Goal: Ask a question: Seek information or help from site administrators or community

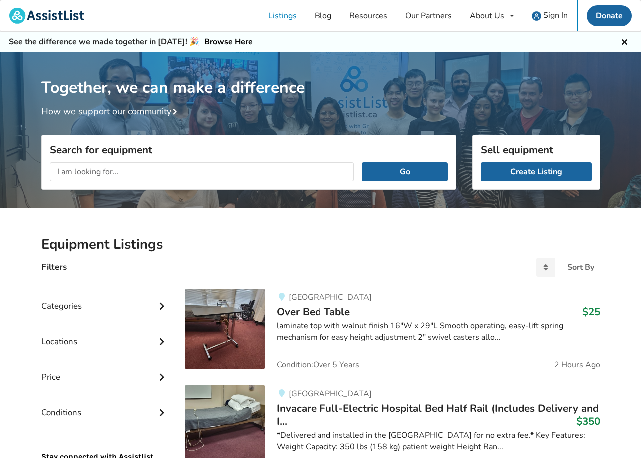
click at [130, 170] on input "text" at bounding box center [202, 171] width 305 height 19
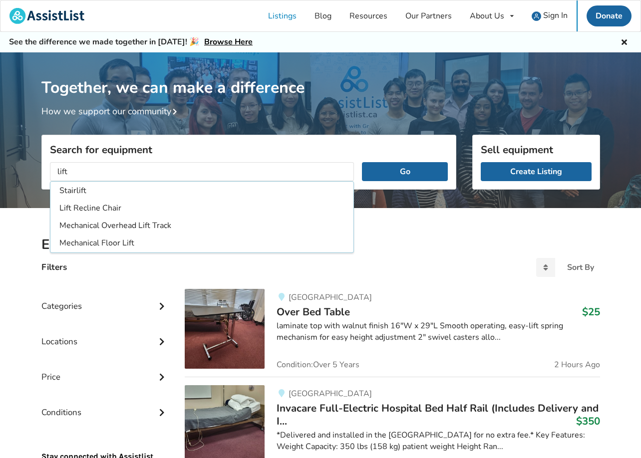
type input "lift"
click at [405, 171] on button "Go" at bounding box center [404, 171] width 85 height 19
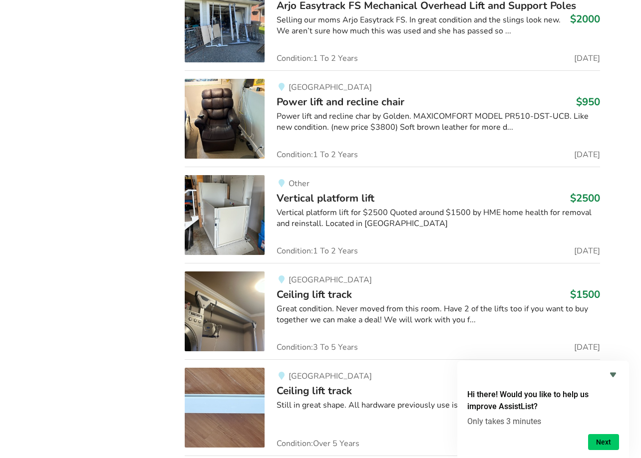
scroll to position [1109, 0]
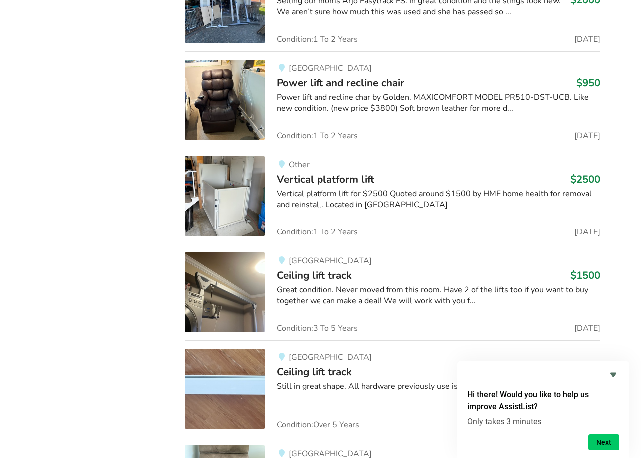
click at [322, 179] on span "Vertical platform lift" at bounding box center [326, 179] width 98 height 14
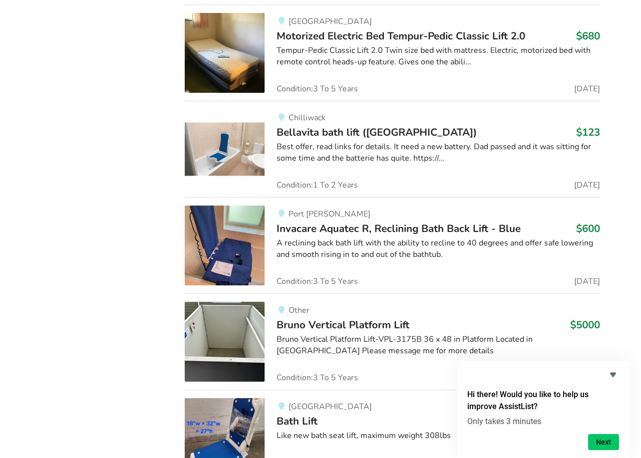
scroll to position [4284, 0]
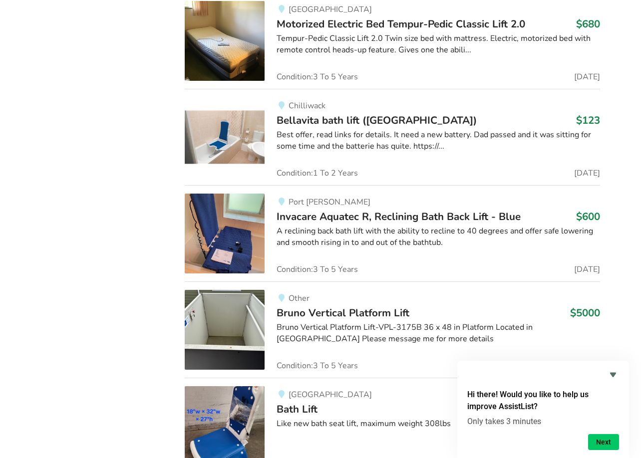
click at [319, 306] on span "Bruno Vertical Platform Lift" at bounding box center [343, 313] width 133 height 14
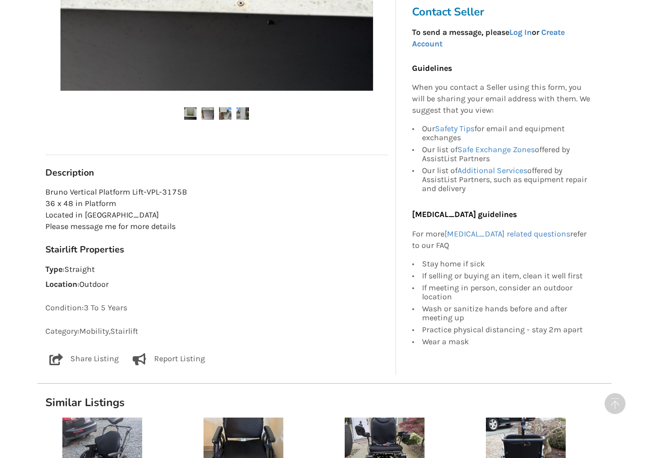
scroll to position [145, 0]
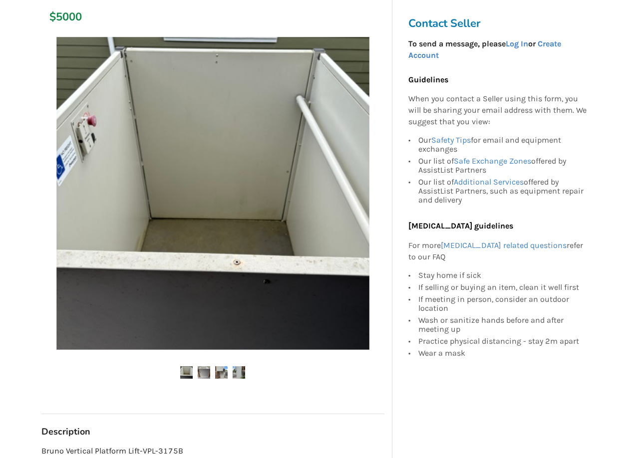
click at [243, 229] on img at bounding box center [212, 193] width 313 height 313
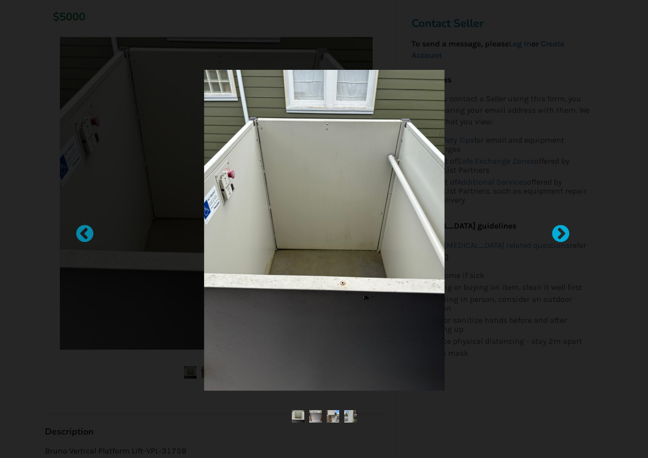
click at [561, 234] on div at bounding box center [556, 229] width 10 height 10
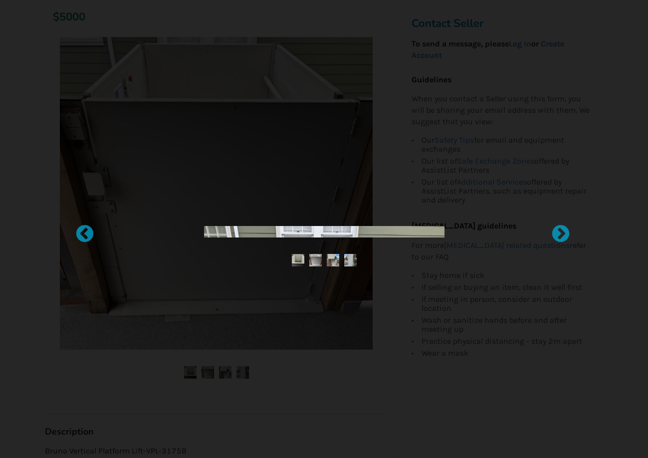
click at [310, 241] on div at bounding box center [324, 229] width 449 height 40
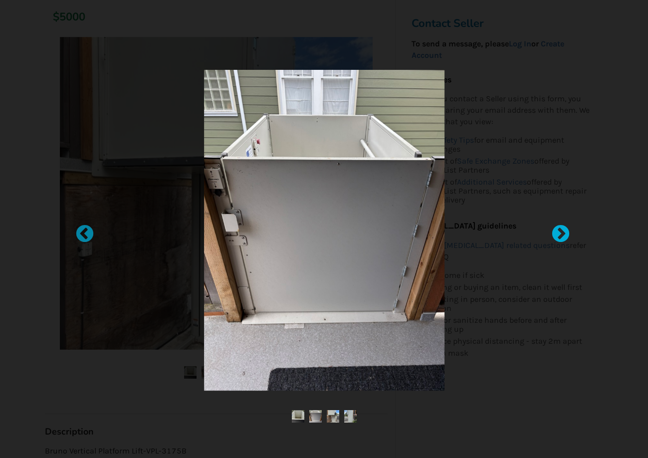
click at [558, 234] on div at bounding box center [556, 229] width 10 height 10
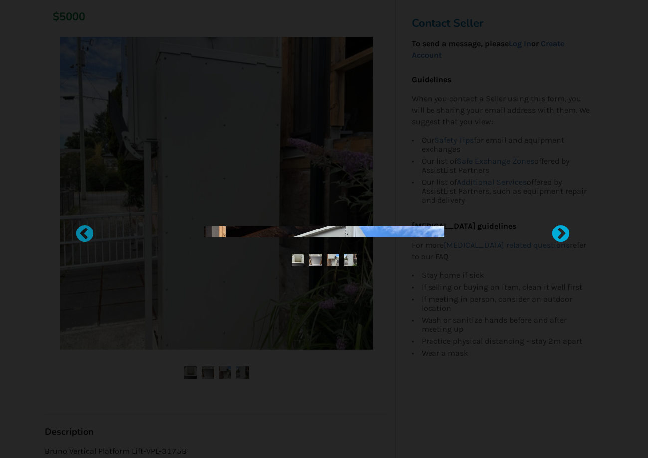
click at [560, 232] on div at bounding box center [556, 229] width 10 height 10
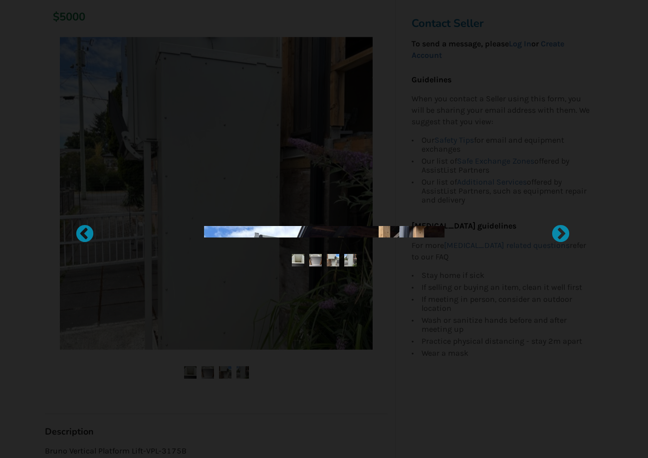
click at [332, 260] on img at bounding box center [333, 260] width 12 height 12
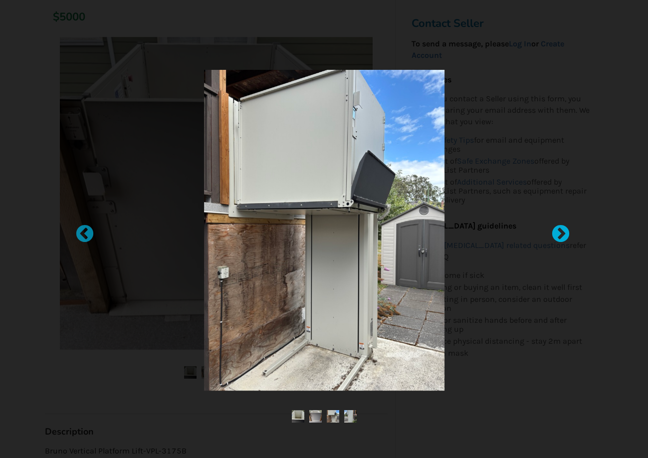
click at [560, 232] on div at bounding box center [556, 229] width 10 height 10
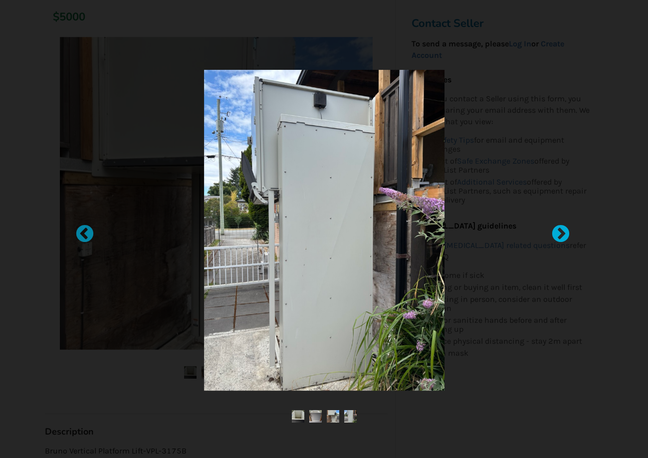
click at [560, 232] on div at bounding box center [556, 229] width 10 height 10
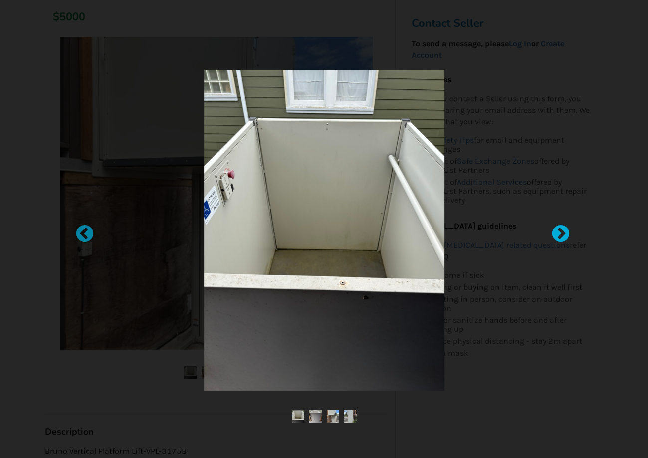
click at [560, 232] on div at bounding box center [556, 229] width 10 height 10
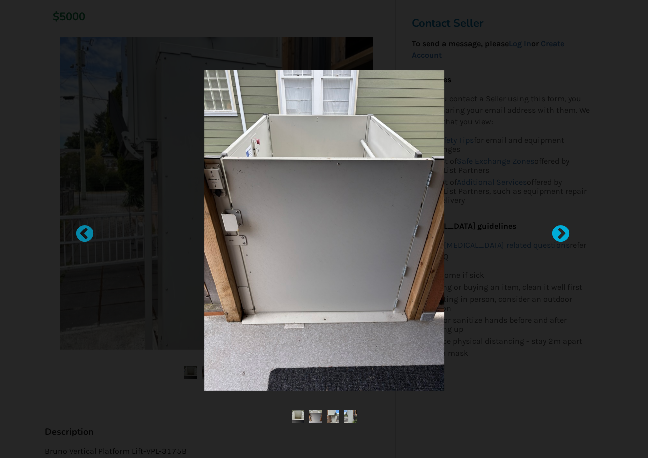
click at [560, 232] on div at bounding box center [556, 229] width 10 height 10
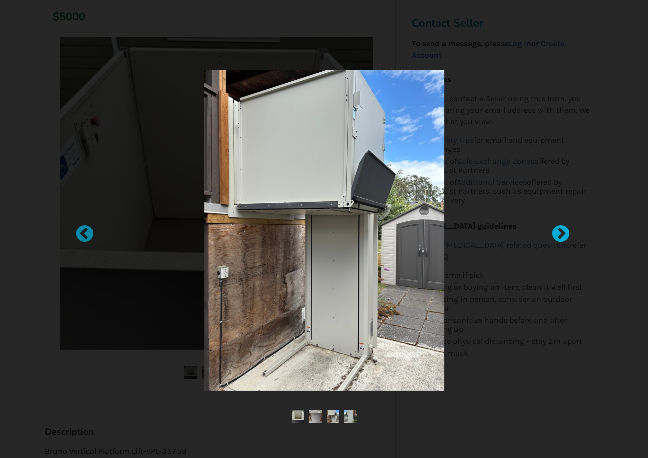
click at [560, 232] on div at bounding box center [556, 229] width 10 height 10
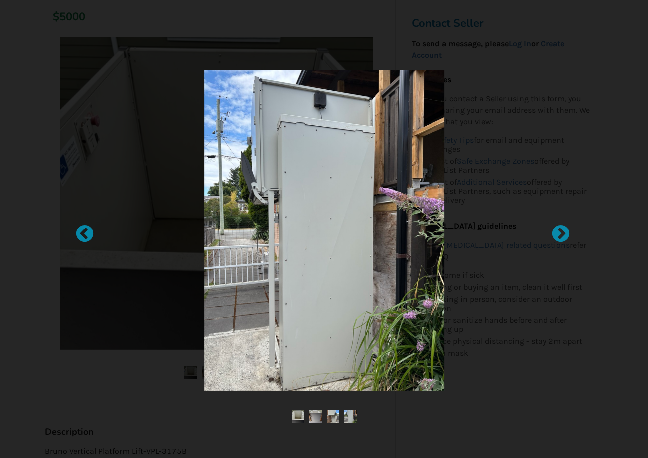
click at [388, 234] on img at bounding box center [324, 230] width 241 height 321
click at [123, 149] on div at bounding box center [324, 229] width 425 height 329
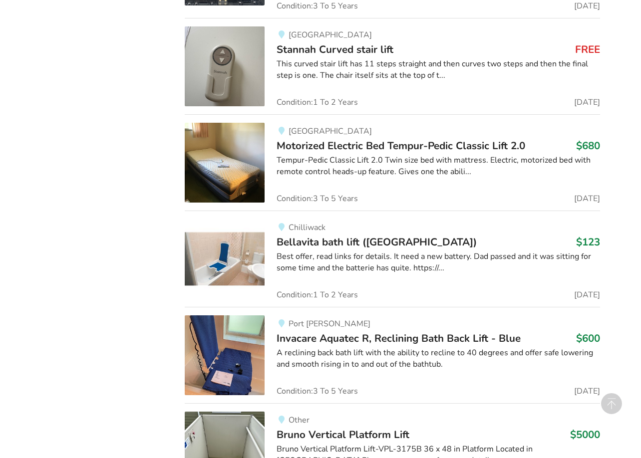
scroll to position [4548, 0]
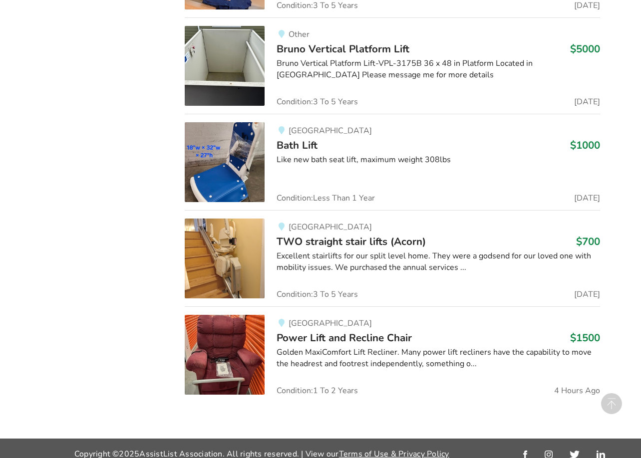
click at [340, 58] on div "Bruno Vertical Platform Lift-VPL-3175B 36 x 48 in Platform Located in [GEOGRAPH…" at bounding box center [438, 69] width 323 height 23
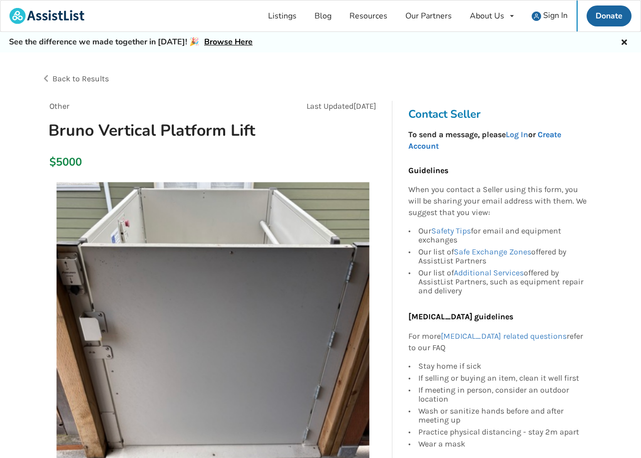
click at [557, 134] on link "Create Account" at bounding box center [484, 140] width 153 height 21
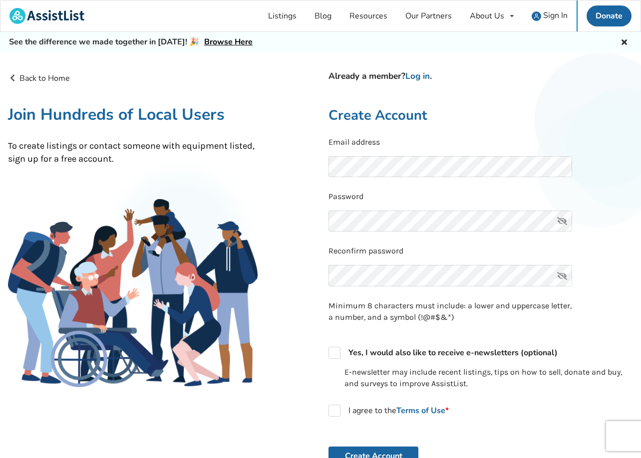
click at [372, 328] on form "Email address Password Reconfirm password Minimum 8 characters must include: a …" at bounding box center [480, 301] width 305 height 329
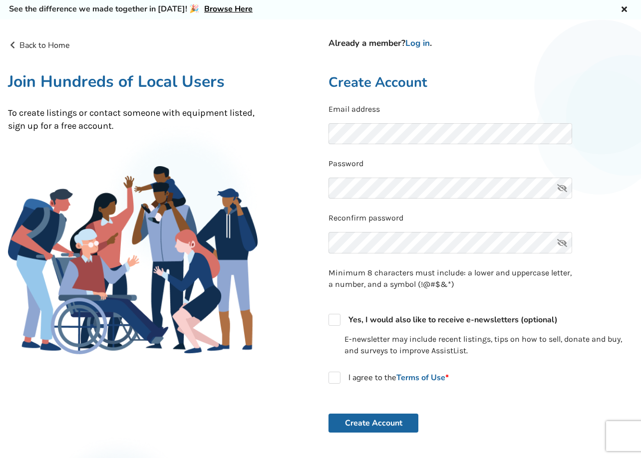
scroll to position [71, 0]
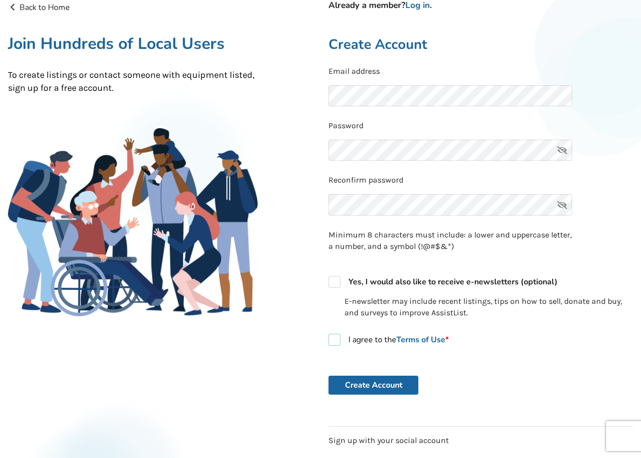
click at [333, 335] on label "I agree to the Terms of Use *" at bounding box center [388, 340] width 120 height 12
checkbox input "true"
click at [376, 378] on button "Create Account" at bounding box center [373, 385] width 90 height 19
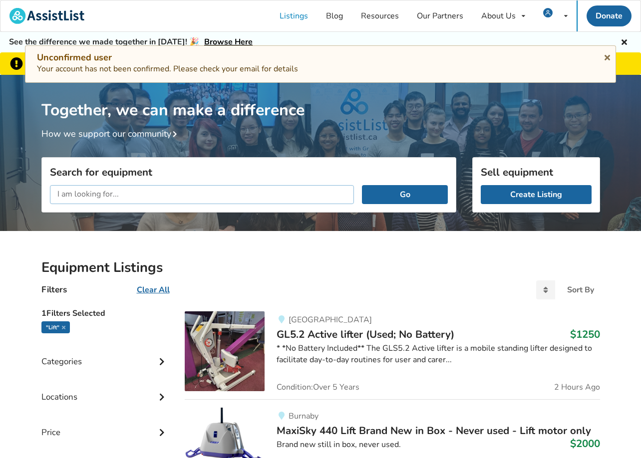
click at [193, 194] on input "text" at bounding box center [202, 194] width 305 height 19
type input "platform"
click at [404, 189] on button "Go" at bounding box center [404, 194] width 85 height 19
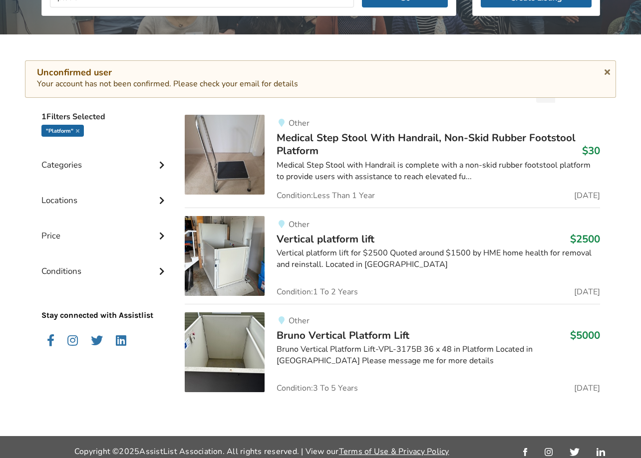
scroll to position [202, 0]
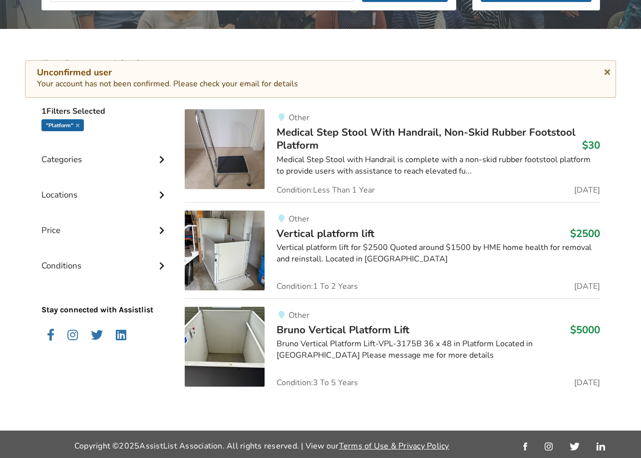
click at [305, 328] on span "Bruno Vertical Platform Lift" at bounding box center [343, 330] width 133 height 14
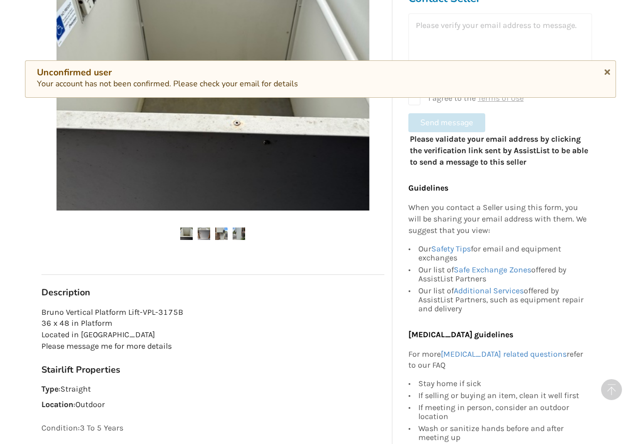
scroll to position [363, 0]
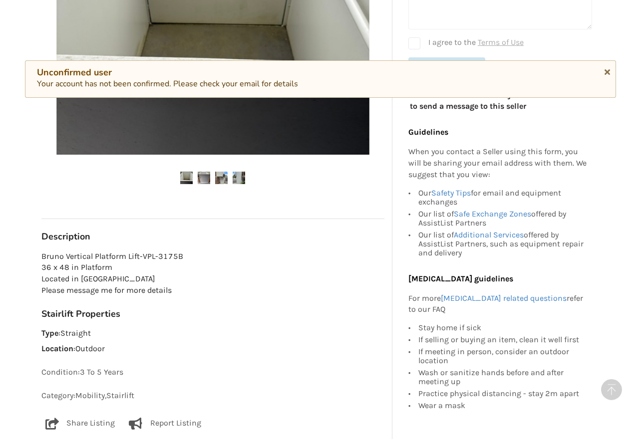
click at [188, 176] on img at bounding box center [186, 178] width 12 height 12
click at [202, 176] on img at bounding box center [204, 178] width 12 height 12
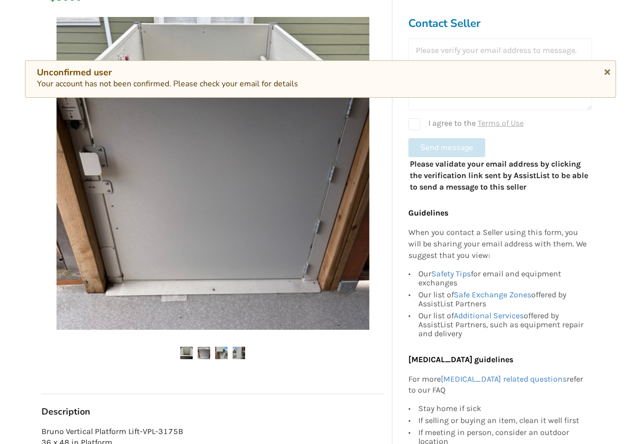
scroll to position [105, 0]
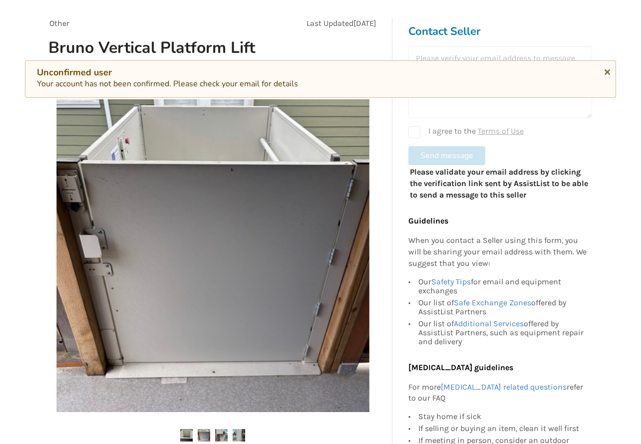
click at [222, 434] on img at bounding box center [221, 435] width 12 height 12
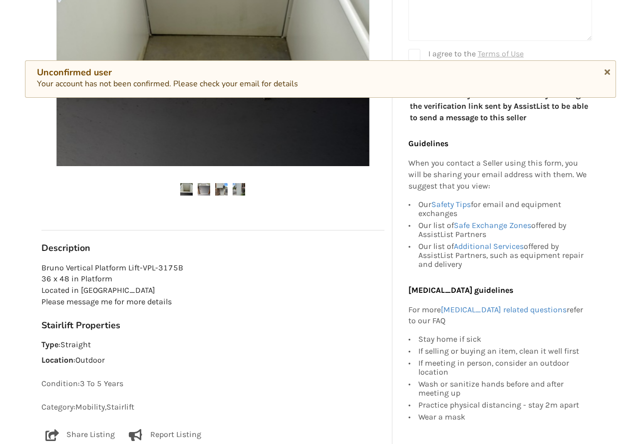
scroll to position [238, 0]
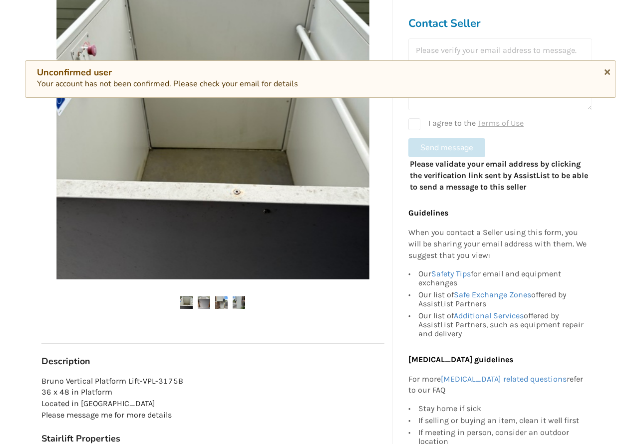
click at [236, 302] on img at bounding box center [239, 303] width 12 height 12
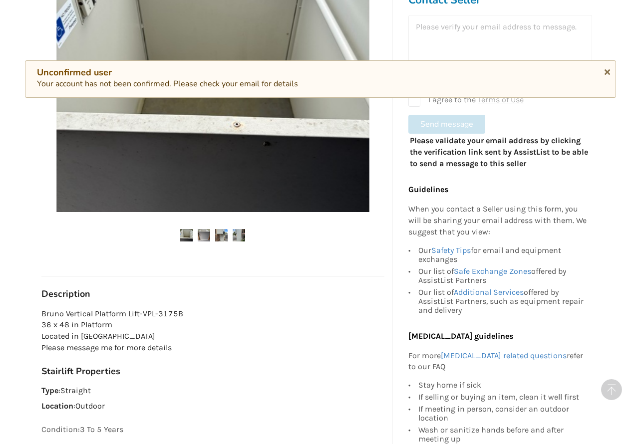
scroll to position [329, 0]
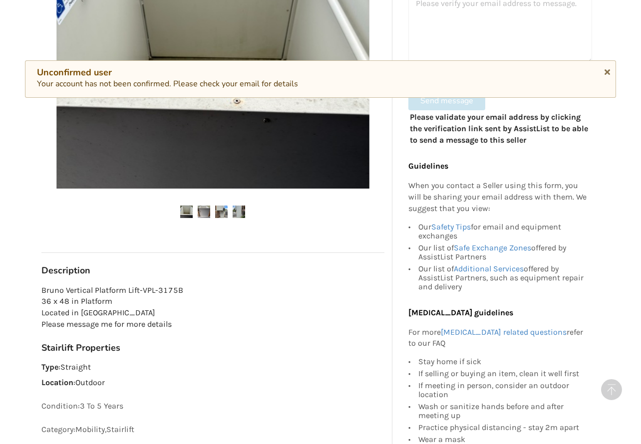
click at [224, 207] on img at bounding box center [221, 212] width 12 height 12
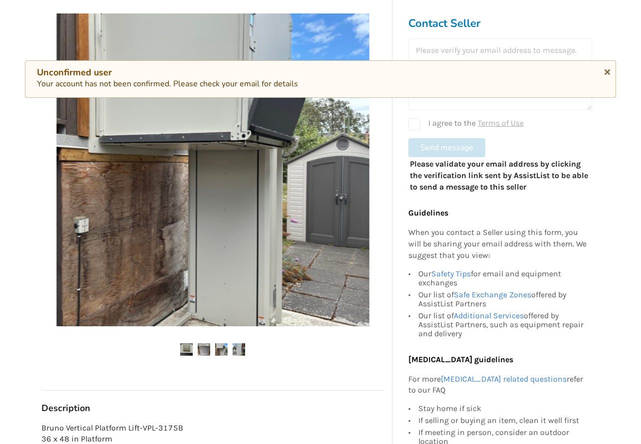
scroll to position [323, 0]
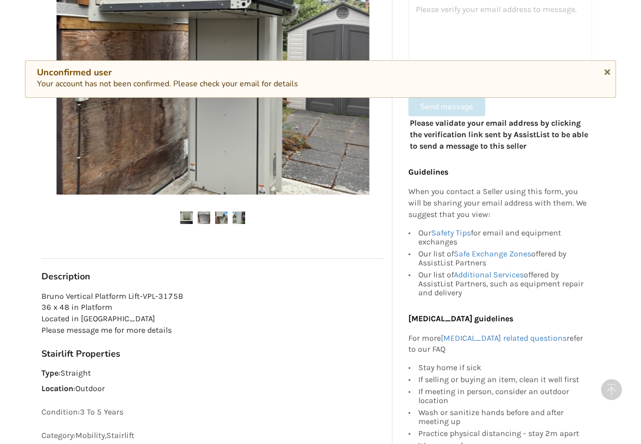
click at [242, 213] on img at bounding box center [239, 218] width 12 height 12
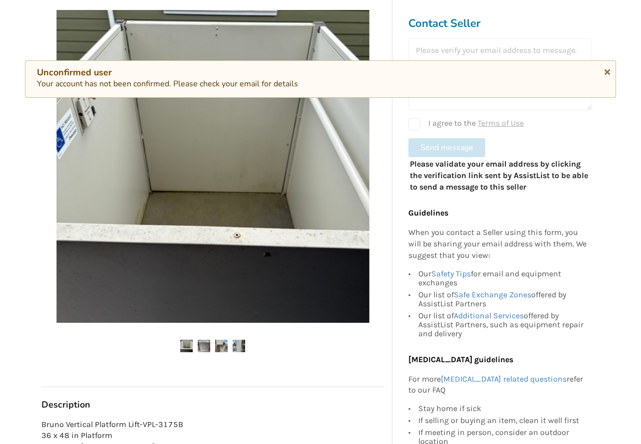
scroll to position [263, 0]
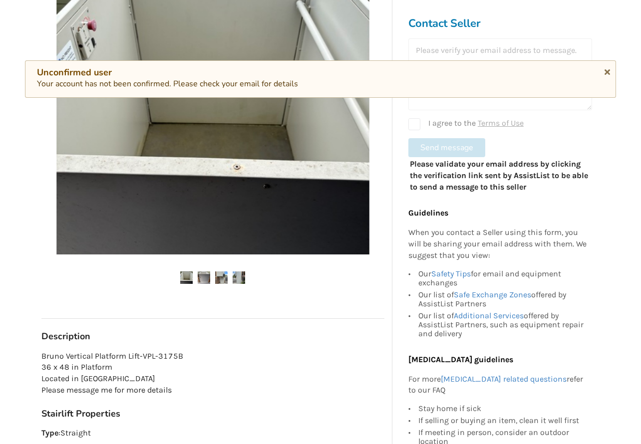
click at [203, 276] on img at bounding box center [204, 278] width 12 height 12
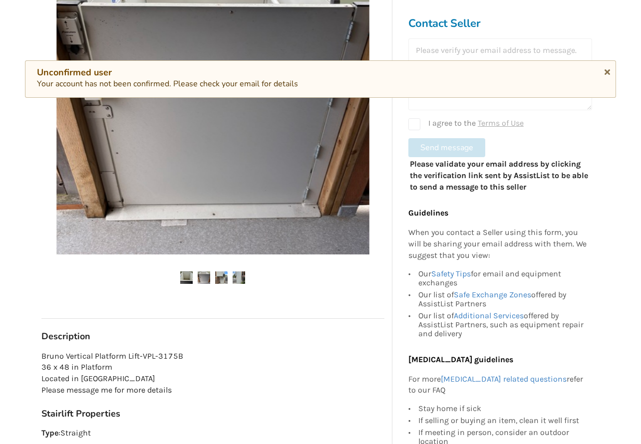
click at [220, 276] on img at bounding box center [221, 278] width 12 height 12
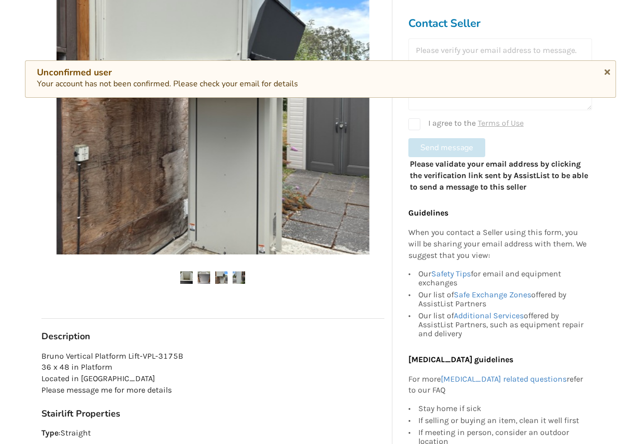
click at [240, 277] on img at bounding box center [239, 278] width 12 height 12
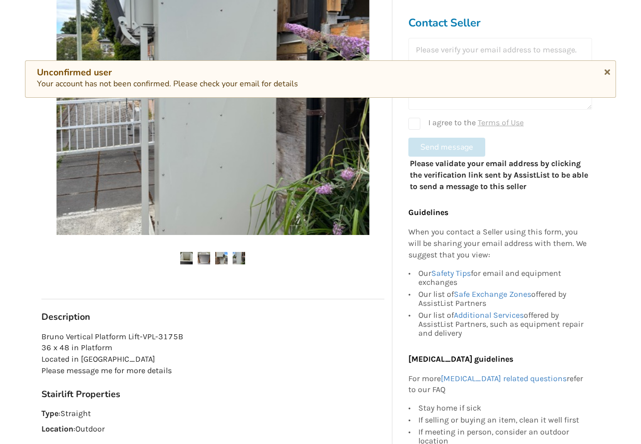
scroll to position [386, 0]
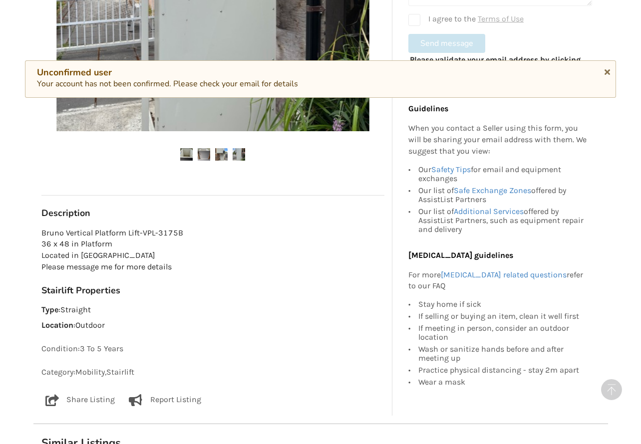
click at [185, 157] on img at bounding box center [186, 154] width 12 height 12
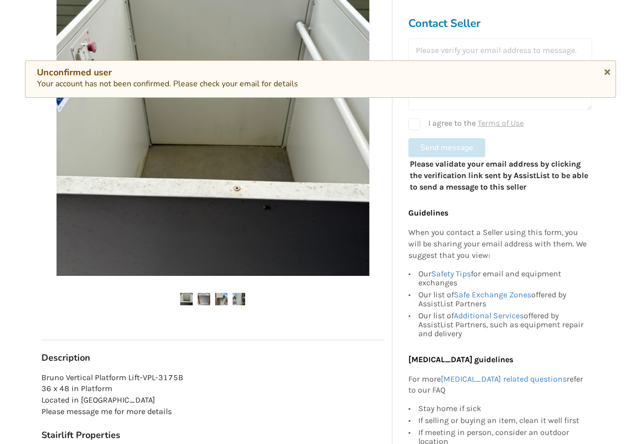
scroll to position [273, 0]
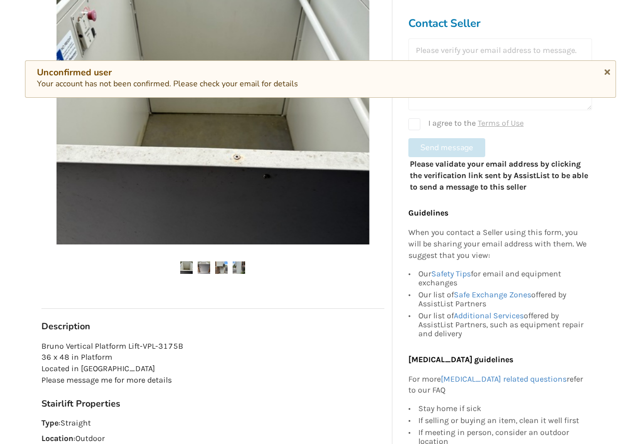
click at [206, 265] on img at bounding box center [204, 268] width 12 height 12
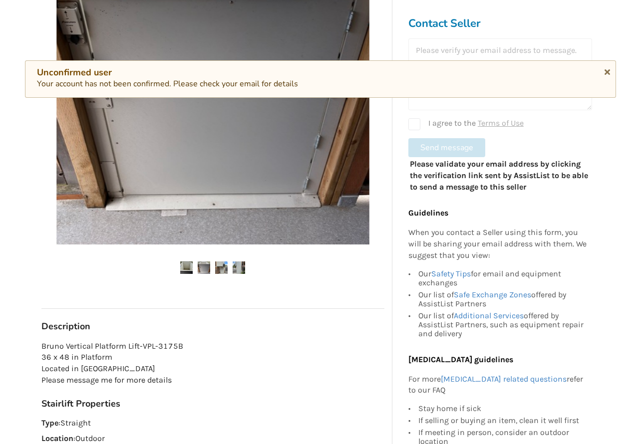
click at [221, 267] on img at bounding box center [221, 268] width 12 height 12
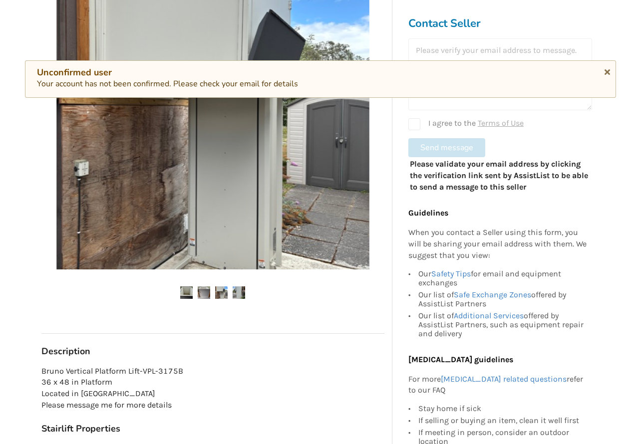
scroll to position [268, 0]
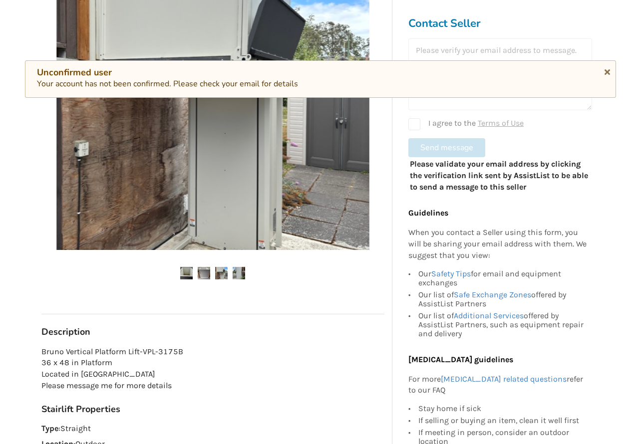
click at [242, 268] on img at bounding box center [239, 273] width 12 height 12
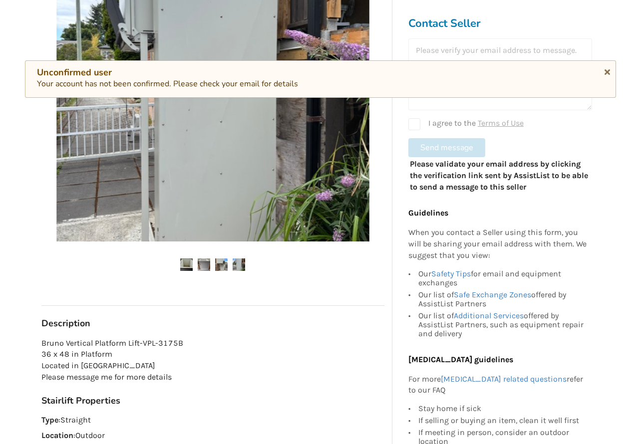
scroll to position [292, 0]
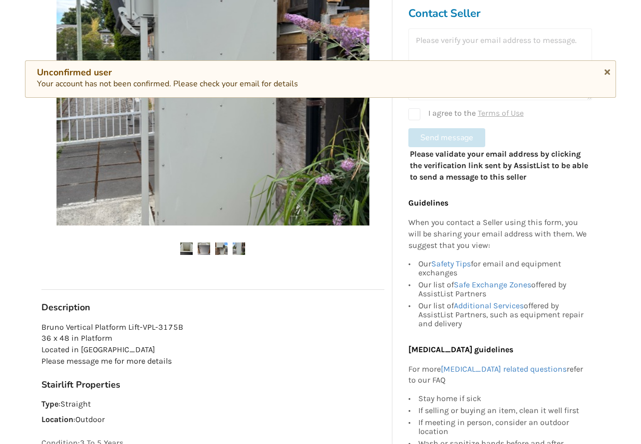
click at [205, 246] on img at bounding box center [204, 249] width 12 height 12
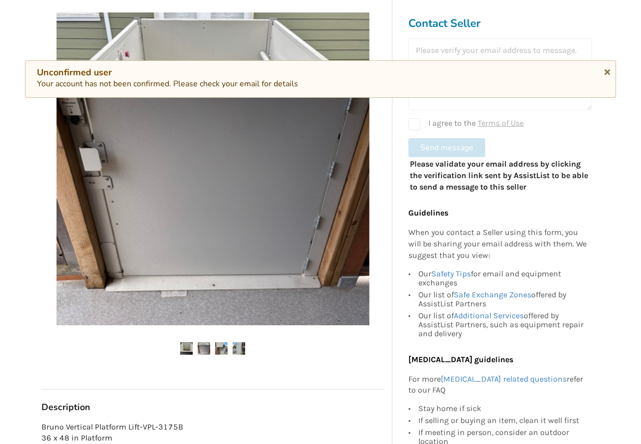
scroll to position [278, 0]
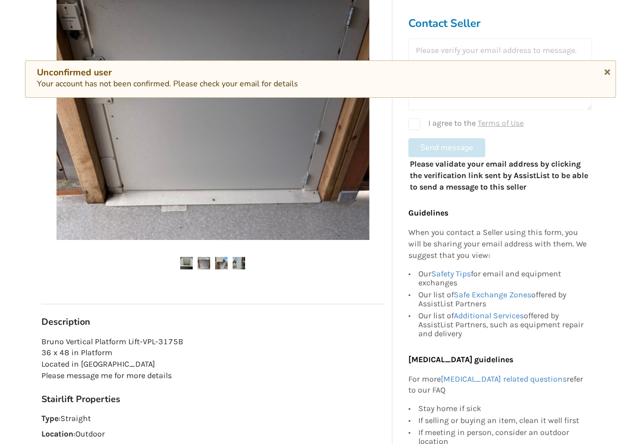
click at [239, 261] on img at bounding box center [239, 263] width 12 height 12
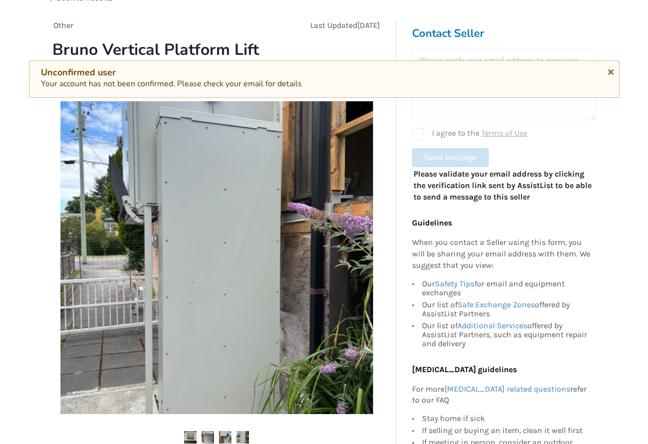
scroll to position [62, 0]
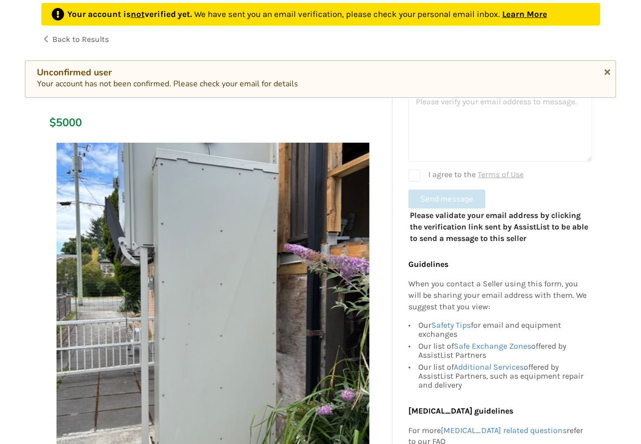
click at [320, 221] on img at bounding box center [212, 299] width 313 height 313
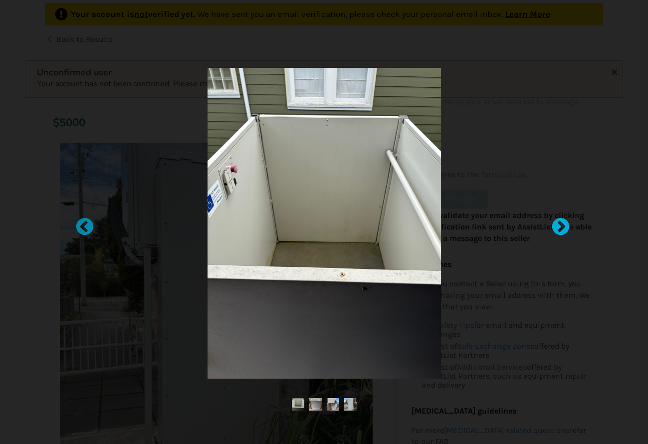
click at [561, 227] on div at bounding box center [556, 222] width 10 height 10
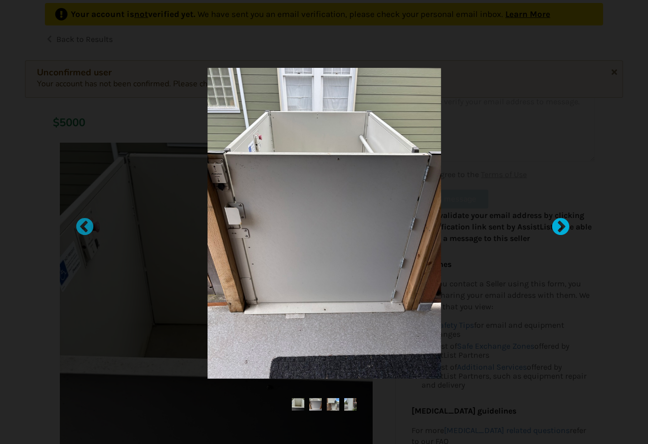
click at [561, 227] on div at bounding box center [556, 222] width 10 height 10
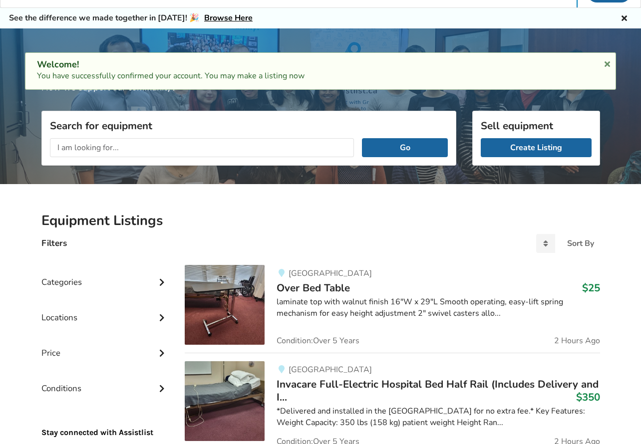
click at [319, 225] on h2 "Equipment Listings" at bounding box center [320, 220] width 559 height 17
click at [226, 137] on div "Go" at bounding box center [249, 147] width 414 height 35
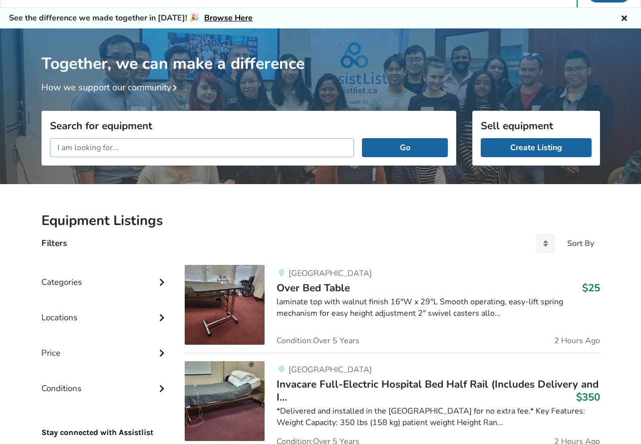
click at [224, 145] on input "text" at bounding box center [202, 147] width 305 height 19
type input "platform"
click at [421, 147] on button "Go" at bounding box center [404, 147] width 85 height 19
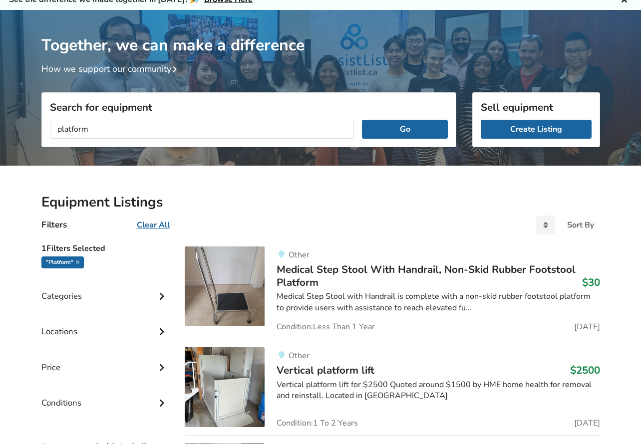
scroll to position [194, 0]
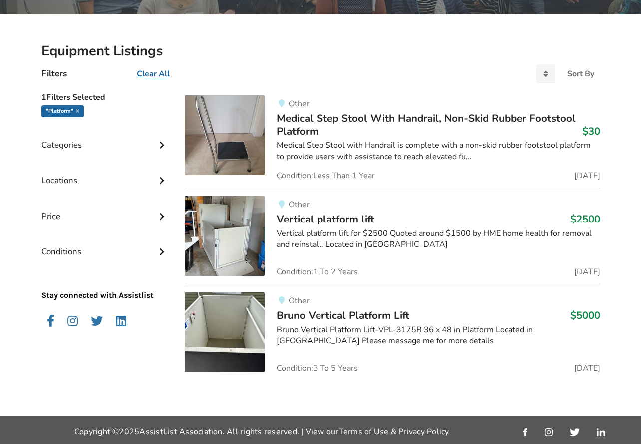
click at [301, 313] on span "Bruno Vertical Platform Lift" at bounding box center [343, 316] width 133 height 14
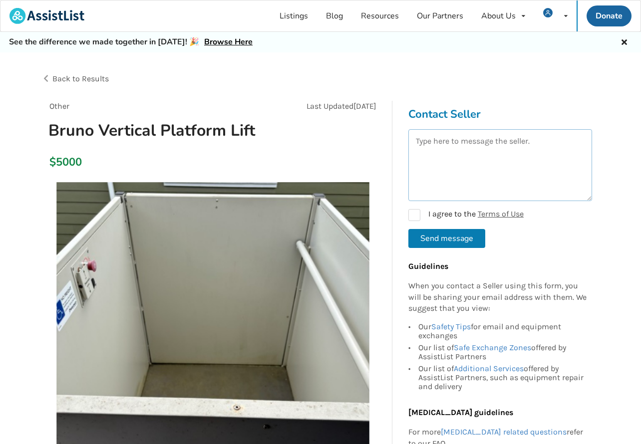
click at [447, 166] on textarea at bounding box center [500, 165] width 184 height 72
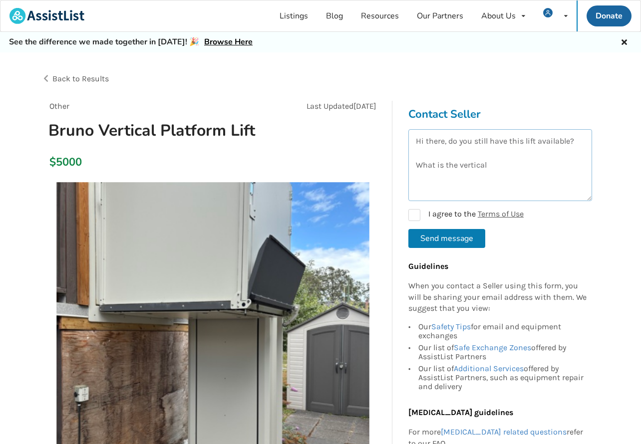
scroll to position [322, 0]
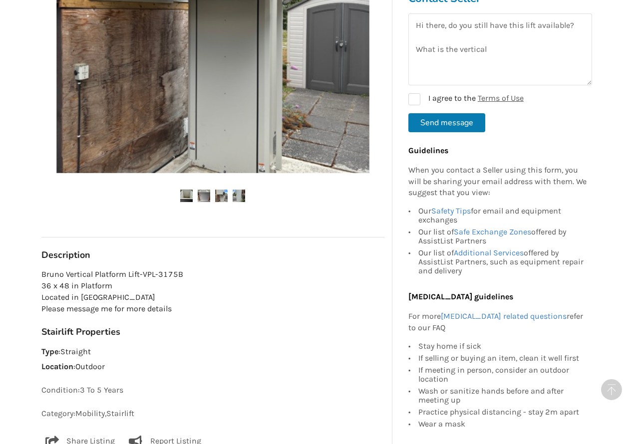
click at [207, 193] on img at bounding box center [204, 196] width 12 height 12
click at [221, 193] on img at bounding box center [221, 196] width 12 height 12
click at [238, 194] on img at bounding box center [239, 196] width 12 height 12
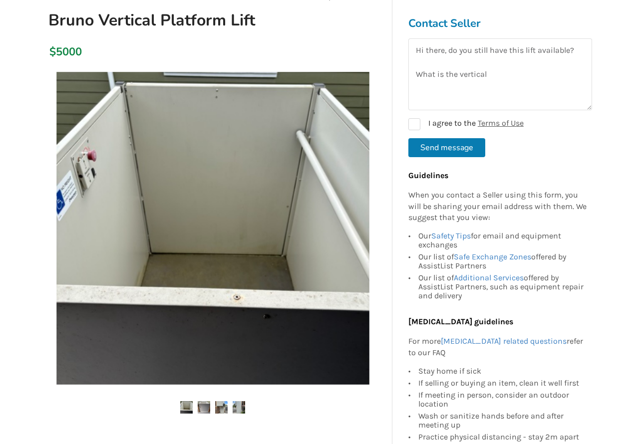
scroll to position [0, 0]
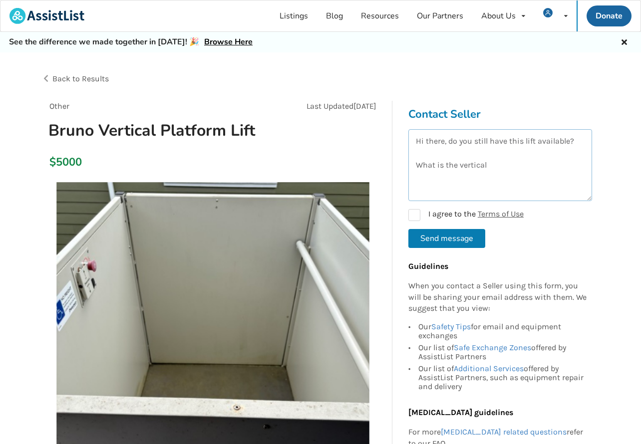
click at [498, 162] on textarea "Hi there, do you still have this lift available? What is the vertical" at bounding box center [500, 165] width 184 height 72
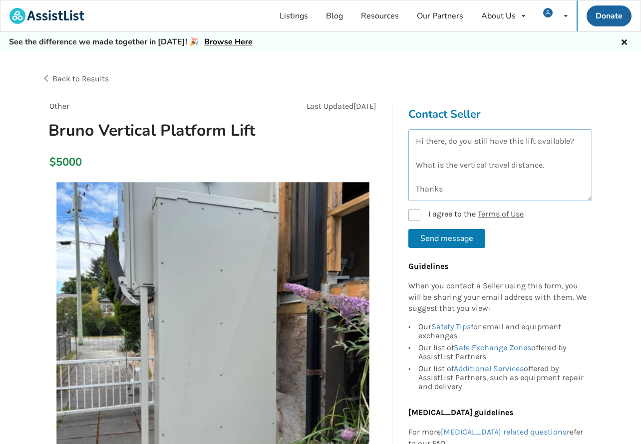
type textarea "Hi there, do you still have this lift available? What is the vertical travel di…"
click at [492, 213] on link "Terms of Use" at bounding box center [501, 213] width 46 height 9
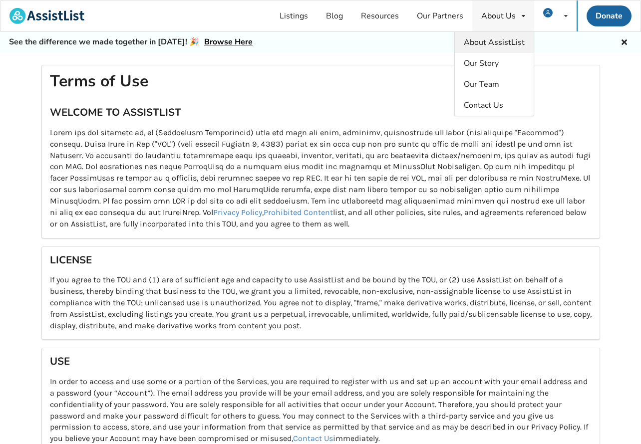
click at [491, 41] on span "About AssistList" at bounding box center [494, 42] width 61 height 11
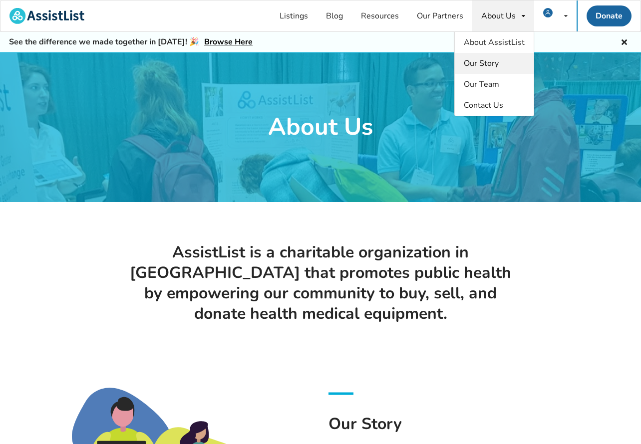
click at [481, 62] on span "Our Story" at bounding box center [481, 63] width 35 height 11
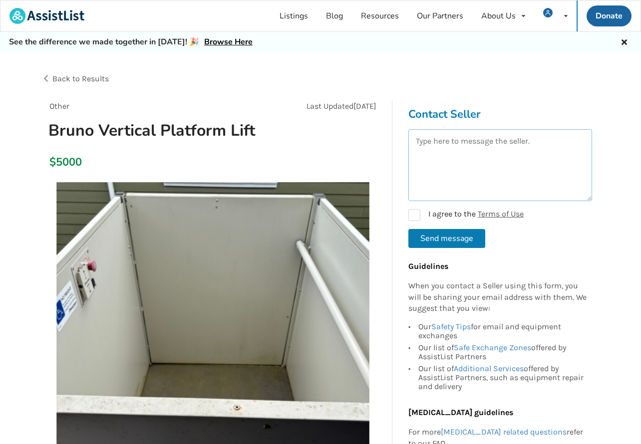
click at [442, 172] on textarea at bounding box center [500, 165] width 184 height 72
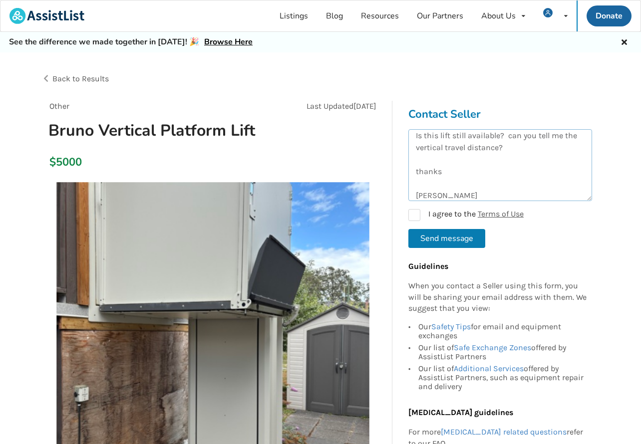
scroll to position [41, 0]
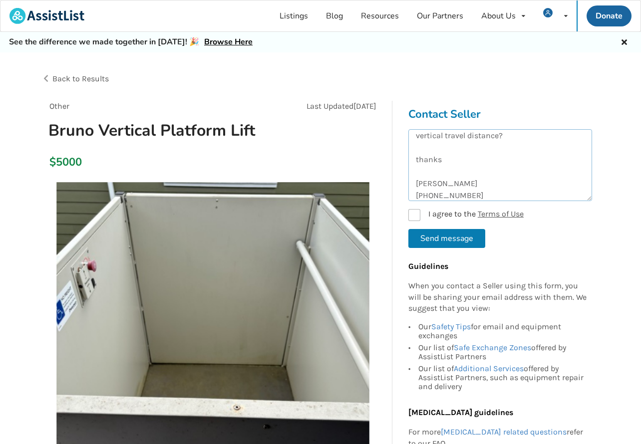
type textarea "Hello: Is this lift still available? can you tell me the vertical travel distan…"
click at [417, 211] on label "I agree to the Terms of Use" at bounding box center [465, 215] width 115 height 12
checkbox input "true"
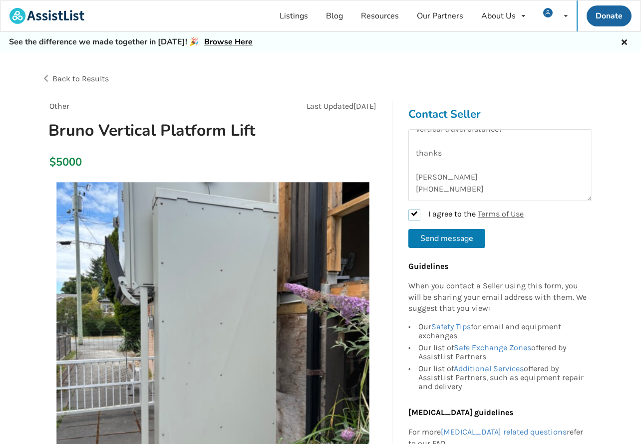
scroll to position [41, 0]
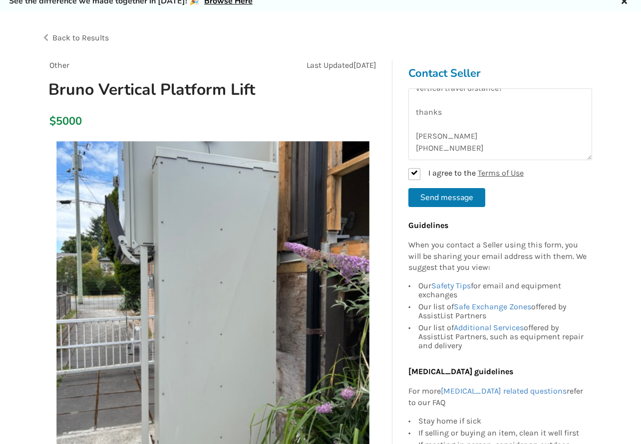
click at [446, 194] on button "Send message" at bounding box center [446, 197] width 77 height 19
checkbox input "false"
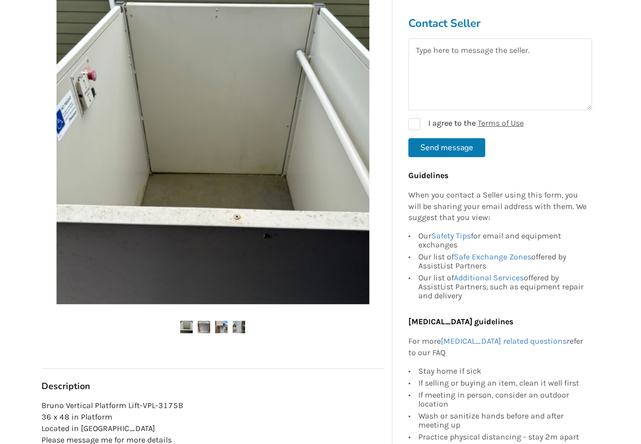
scroll to position [0, 0]
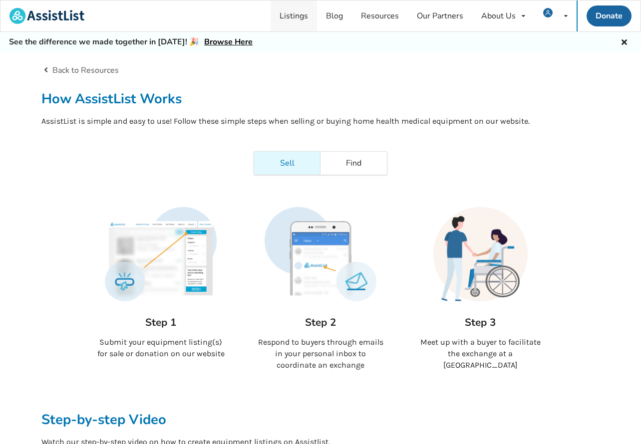
click at [300, 17] on link "Listings" at bounding box center [294, 15] width 46 height 31
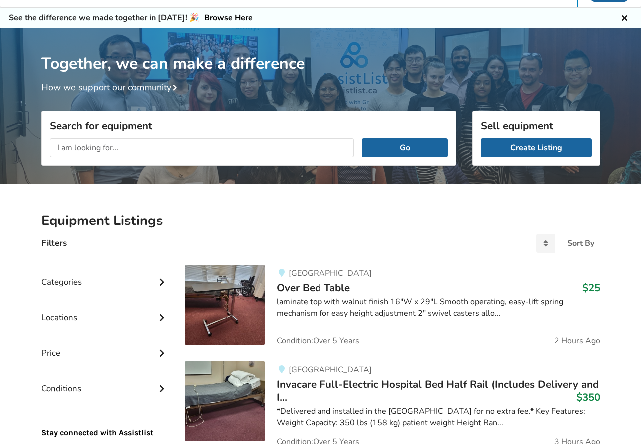
click at [117, 149] on input "text" at bounding box center [202, 147] width 305 height 19
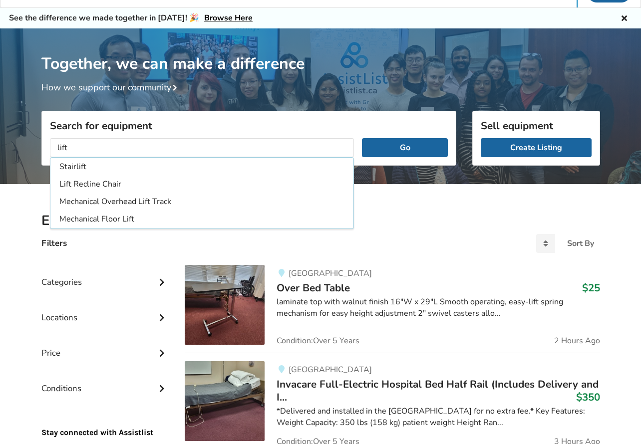
type input "lift"
click at [405, 147] on button "Go" at bounding box center [404, 147] width 85 height 19
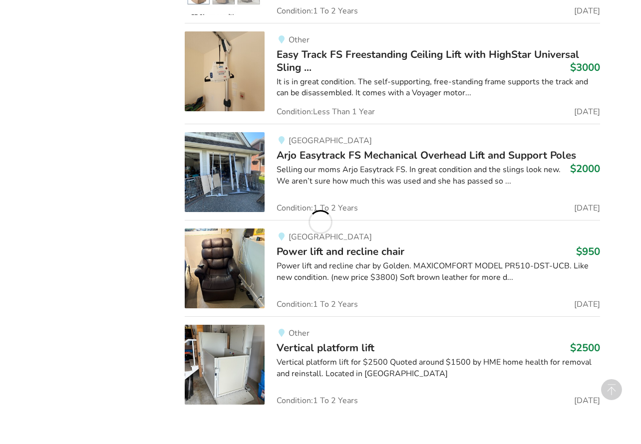
scroll to position [964, 0]
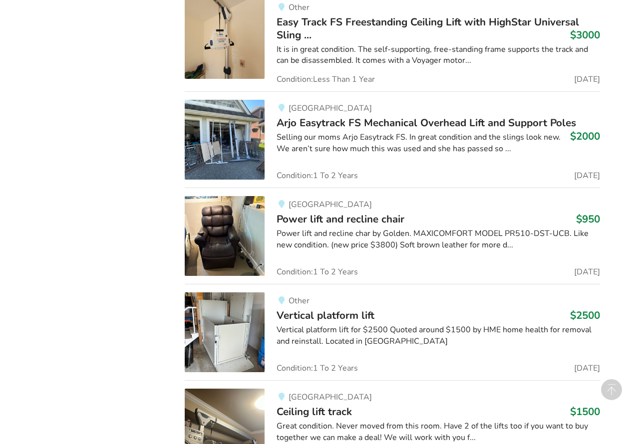
click at [248, 333] on img at bounding box center [225, 333] width 80 height 80
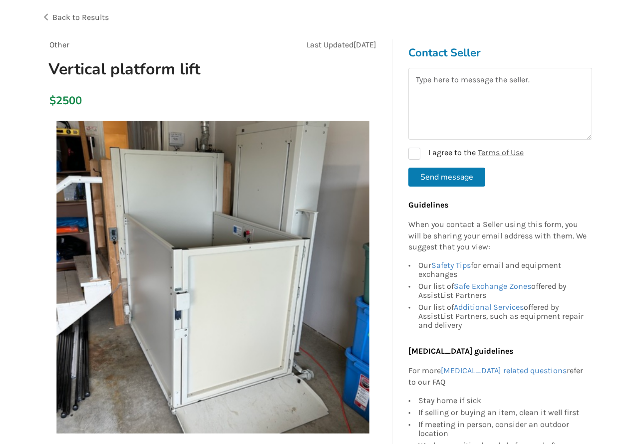
scroll to position [103, 0]
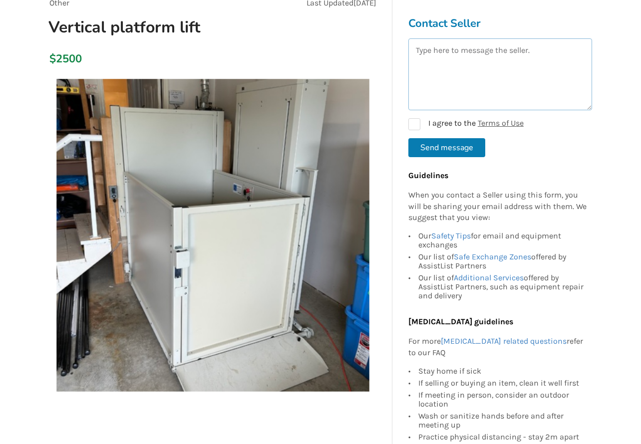
click at [486, 75] on textarea at bounding box center [500, 74] width 184 height 72
click at [454, 73] on textarea "Hi there: Is thi swift still available" at bounding box center [500, 74] width 184 height 72
click at [513, 75] on textarea "Hi there: Is this lift still available" at bounding box center [500, 74] width 184 height 72
click at [511, 74] on textarea "Hi there: Is this lift still available." at bounding box center [500, 74] width 184 height 72
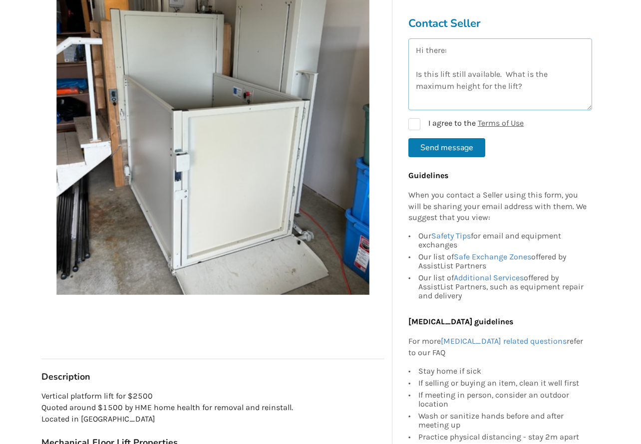
scroll to position [2, 0]
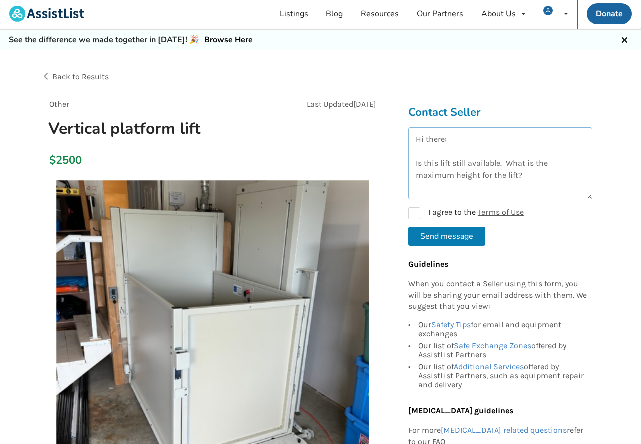
click at [537, 174] on textarea "Hi there: Is this lift still available. What is the maximum height for the lift?" at bounding box center [500, 163] width 184 height 72
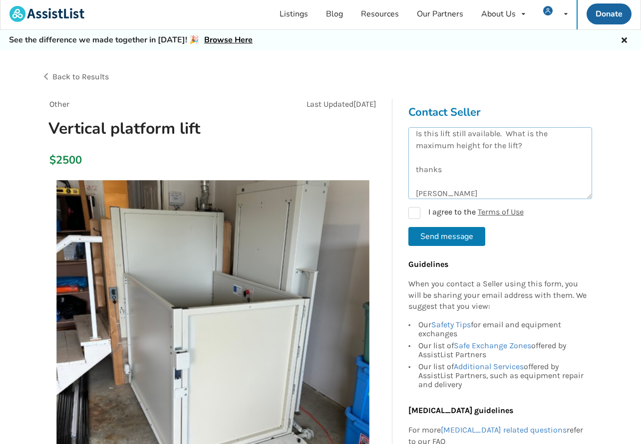
scroll to position [41, 0]
type textarea "Hi there: Is this lift still available. What is the maximum height for the lift…"
click at [411, 211] on label "I agree to the Terms of Use" at bounding box center [465, 213] width 115 height 12
checkbox input "true"
click at [431, 231] on button "Send message" at bounding box center [446, 236] width 77 height 19
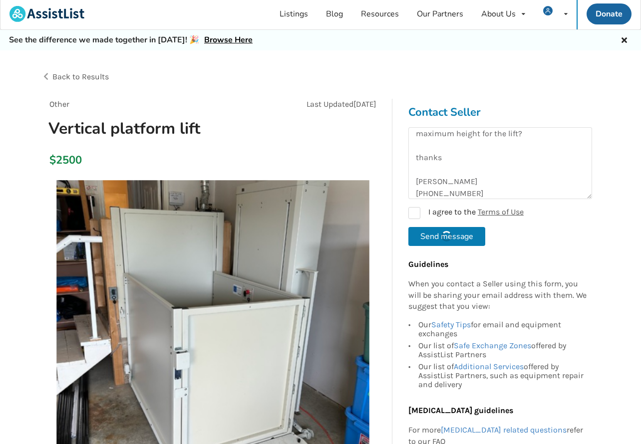
checkbox input "false"
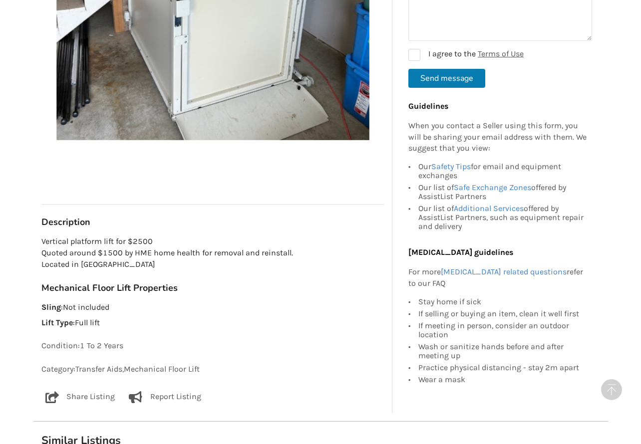
scroll to position [167, 0]
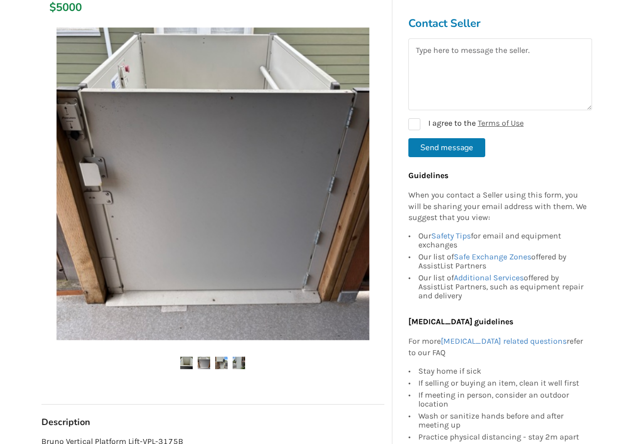
scroll to position [242, 0]
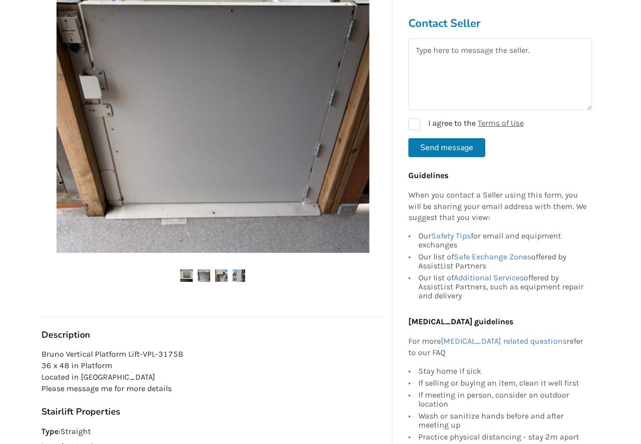
click at [241, 271] on img at bounding box center [239, 276] width 12 height 12
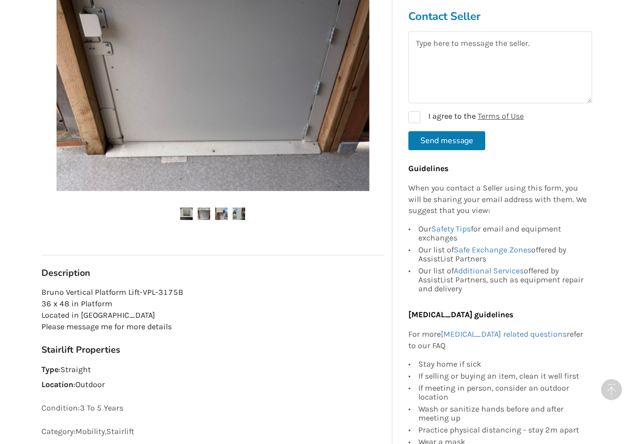
scroll to position [554, 0]
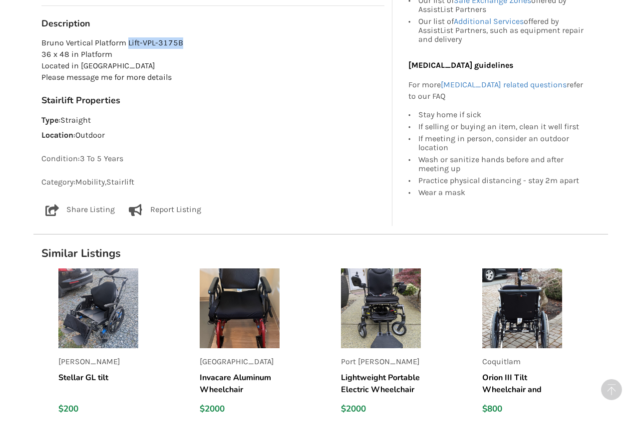
drag, startPoint x: 182, startPoint y: 41, endPoint x: 129, endPoint y: 42, distance: 52.9
click at [129, 42] on p "Bruno Vertical Platform Lift-VPL-3175B 36 x 48 in Platform Located in [GEOGRAPH…" at bounding box center [212, 59] width 343 height 45
copy p "Lift-VPL-3175B"
